Goal: Task Accomplishment & Management: Manage account settings

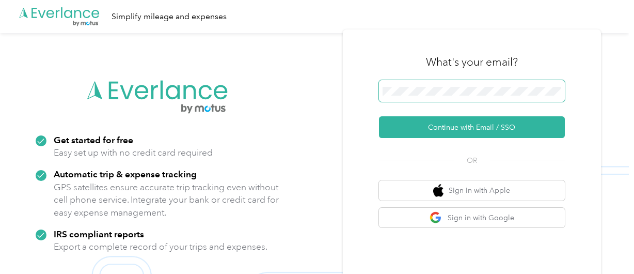
click at [438, 86] on span at bounding box center [472, 91] width 186 height 22
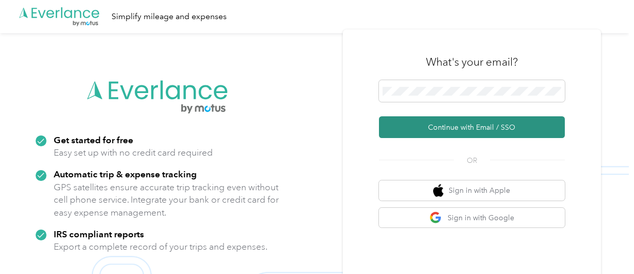
click at [439, 122] on button "Continue with Email / SSO" at bounding box center [472, 127] width 186 height 22
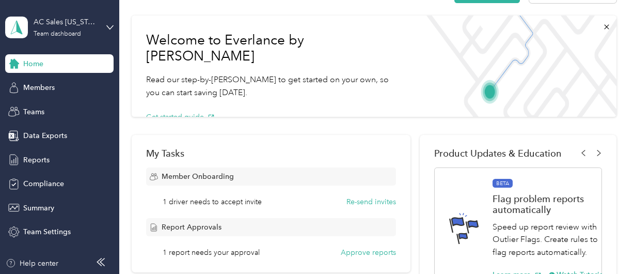
scroll to position [52, 0]
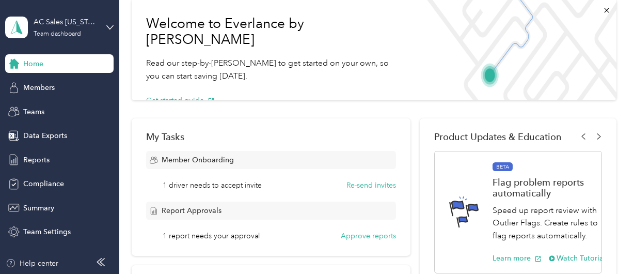
drag, startPoint x: 365, startPoint y: 234, endPoint x: 336, endPoint y: 236, distance: 29.5
click at [356, 236] on button "Approve reports" at bounding box center [368, 235] width 55 height 11
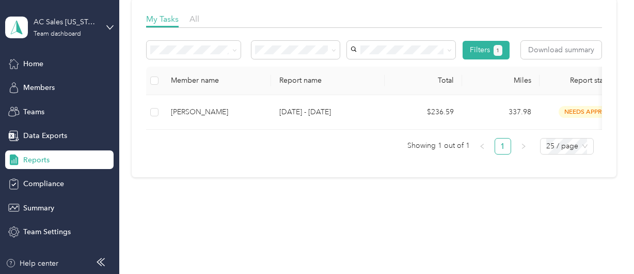
scroll to position [155, 0]
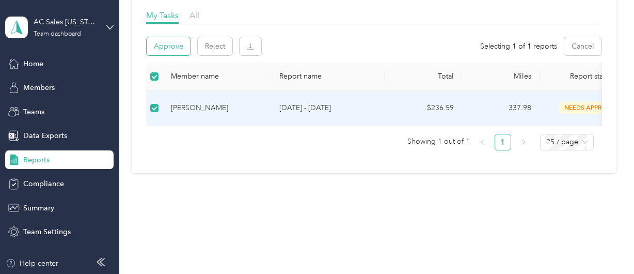
click at [166, 47] on button "Approve" at bounding box center [169, 46] width 44 height 18
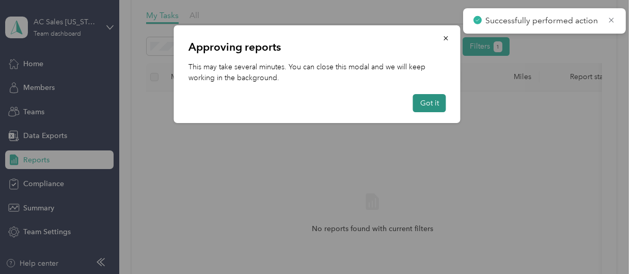
click at [420, 106] on button "Got it" at bounding box center [429, 103] width 33 height 18
